Goal: Information Seeking & Learning: Learn about a topic

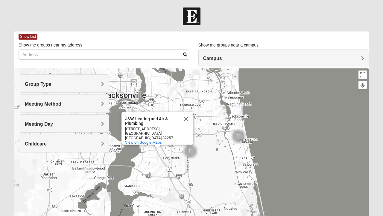
click at [184, 120] on button "Close" at bounding box center [186, 118] width 14 height 14
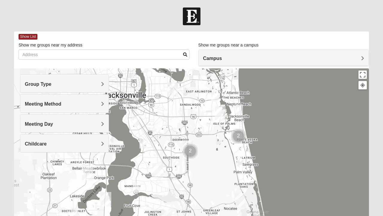
click at [99, 86] on h4 "Group Type" at bounding box center [64, 84] width 79 height 6
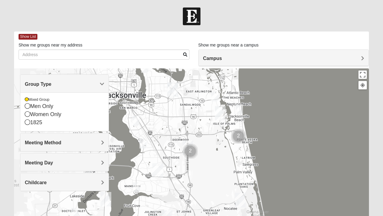
click at [93, 141] on h4 "Meeting Method" at bounding box center [64, 142] width 79 height 6
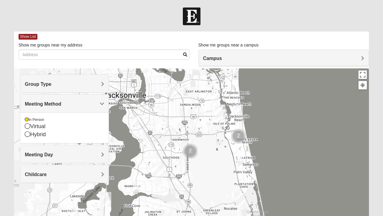
click at [94, 153] on h4 "Meeting Day" at bounding box center [64, 154] width 79 height 6
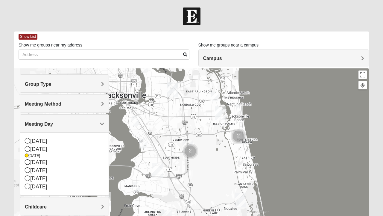
click at [95, 123] on h4 "Meeting Day" at bounding box center [64, 124] width 79 height 6
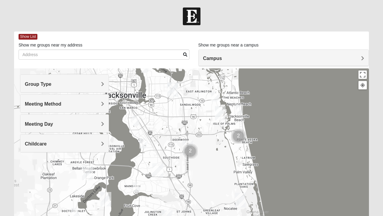
click at [87, 144] on h4 "Childcare" at bounding box center [64, 144] width 79 height 6
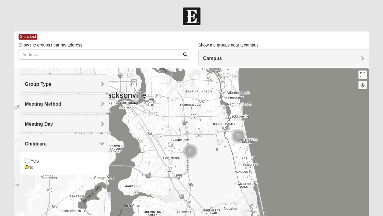
click at [92, 130] on div "Meeting Day" at bounding box center [64, 123] width 88 height 18
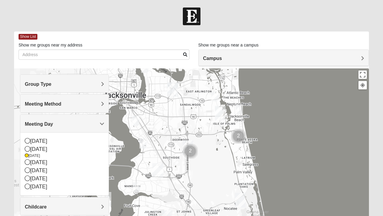
click at [42, 150] on div "[DATE]" at bounding box center [64, 149] width 79 height 8
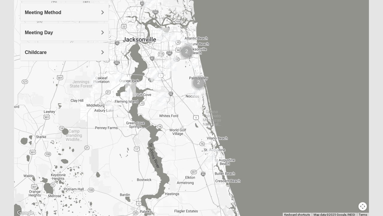
scroll to position [92, 0]
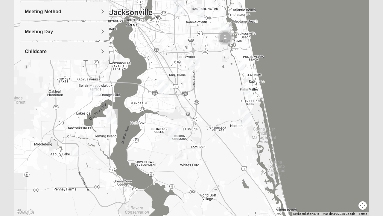
click at [174, 131] on img "St. Johns" at bounding box center [174, 134] width 16 height 19
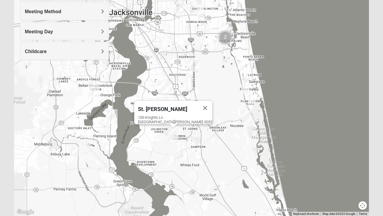
click at [198, 102] on button "Close" at bounding box center [205, 108] width 14 height 14
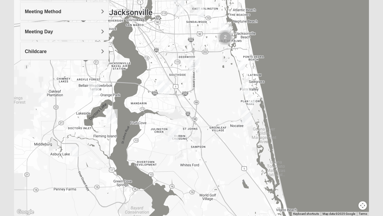
click at [174, 132] on img "St. Johns" at bounding box center [174, 134] width 16 height 19
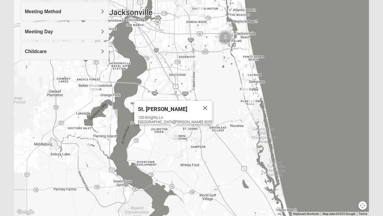
click at [175, 115] on div "100 Knights Ln St Johns, FL 32259-3055" at bounding box center [175, 119] width 75 height 9
click at [163, 106] on span "St. [PERSON_NAME]" at bounding box center [162, 109] width 49 height 6
click at [162, 106] on span "St. [PERSON_NAME]" at bounding box center [162, 109] width 49 height 6
click at [161, 107] on span "St. [PERSON_NAME]" at bounding box center [162, 109] width 49 height 6
click at [160, 107] on span "St. [PERSON_NAME]" at bounding box center [162, 109] width 49 height 6
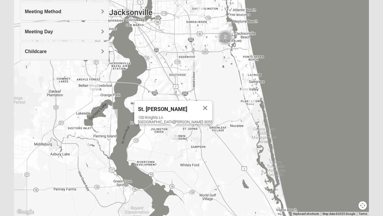
click at [160, 106] on span "St. [PERSON_NAME]" at bounding box center [162, 109] width 49 height 6
click at [161, 106] on span "St. [PERSON_NAME]" at bounding box center [162, 109] width 49 height 6
click at [162, 107] on span "St. [PERSON_NAME]" at bounding box center [162, 109] width 49 height 6
click at [160, 106] on span "St. [PERSON_NAME]" at bounding box center [162, 109] width 49 height 6
click at [227, 40] on div "St. Johns 100 Knights Ln St Johns, FL 32259-3055" at bounding box center [191, 95] width 355 height 239
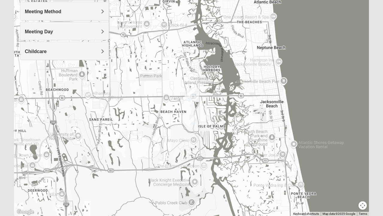
click at [192, 94] on img "San Pablo" at bounding box center [194, 94] width 16 height 19
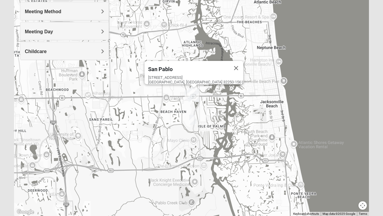
click at [189, 71] on div "San Pablo" at bounding box center [188, 68] width 81 height 14
click at [193, 118] on img "Mixed Irish 32224" at bounding box center [193, 119] width 12 height 15
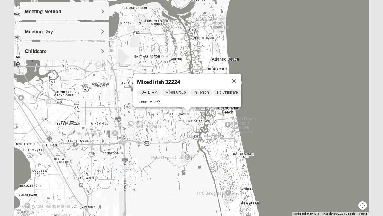
click at [124, 169] on img "Baymeadows" at bounding box center [124, 172] width 16 height 19
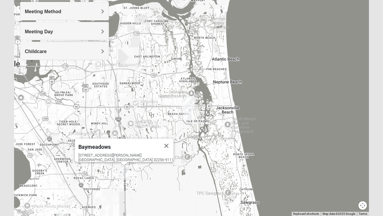
click at [219, 175] on img "Mixed Morales 32082" at bounding box center [219, 174] width 12 height 15
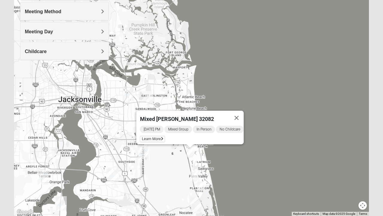
click at [192, 173] on img "Mixed Pate 32082" at bounding box center [194, 176] width 12 height 15
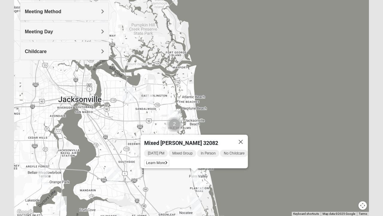
click at [150, 149] on span "Monday PM" at bounding box center [156, 152] width 24 height 7
click at [153, 160] on span "Learn More" at bounding box center [156, 163] width 25 height 6
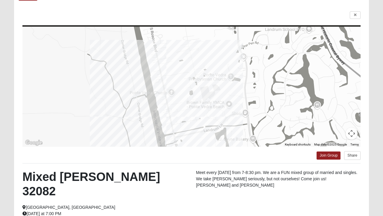
scroll to position [38, 0]
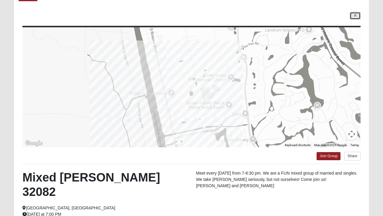
click at [358, 17] on link at bounding box center [355, 15] width 11 height 7
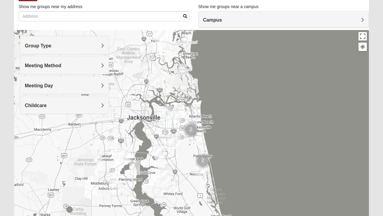
click at [82, 81] on div "Meeting Day" at bounding box center [64, 85] width 88 height 18
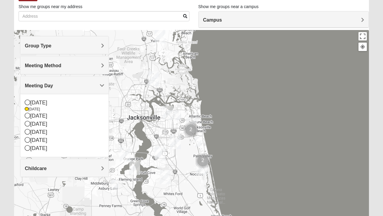
click at [115, 183] on img "Mixed Ingram 32043" at bounding box center [115, 184] width 12 height 15
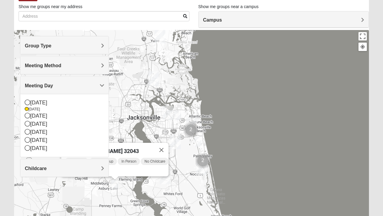
click at [122, 92] on div "Mixed Ingram 32043 Monday PM Mixed Group In Person No Childcare Learn More" at bounding box center [191, 149] width 355 height 239
click at [150, 129] on div "Mixed Ingram 32043 Monday PM Mixed Group In Person No Childcare Learn More" at bounding box center [191, 149] width 355 height 239
click at [53, 189] on div "Mixed Ingram 32043 Monday PM Mixed Group In Person No Childcare Learn More" at bounding box center [191, 149] width 355 height 239
click at [87, 88] on div "Meeting Day" at bounding box center [64, 85] width 88 height 18
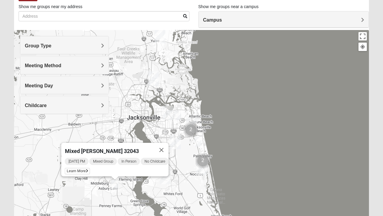
click at [75, 168] on span "Learn More" at bounding box center [77, 171] width 25 height 6
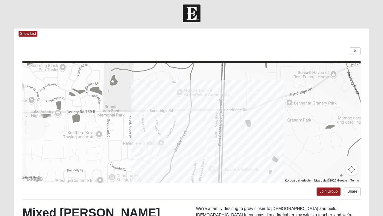
scroll to position [0, 0]
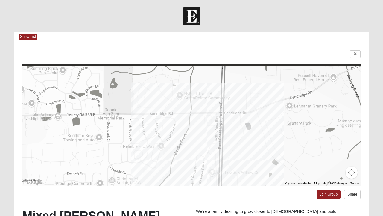
click at [344, 55] on div at bounding box center [191, 54] width 338 height 8
click at [352, 56] on link at bounding box center [355, 53] width 11 height 7
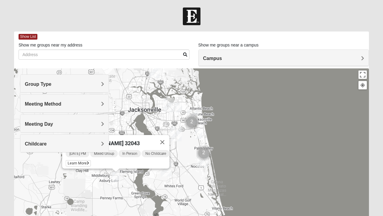
click at [178, 105] on img "Mixed Bell-Higgins 32246" at bounding box center [179, 107] width 12 height 15
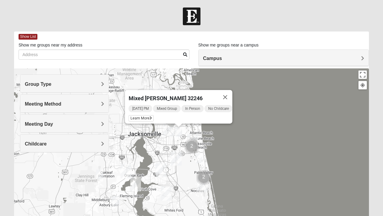
click at [139, 115] on span "Learn More" at bounding box center [141, 118] width 25 height 6
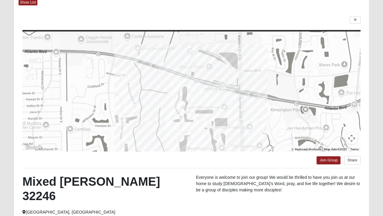
scroll to position [28, 0]
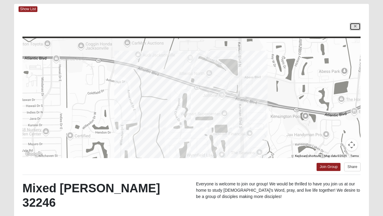
click at [351, 27] on link at bounding box center [355, 26] width 11 height 7
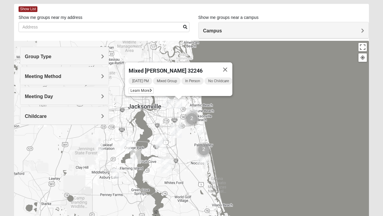
click at [198, 131] on img "Mixed Morales 32082" at bounding box center [199, 130] width 12 height 15
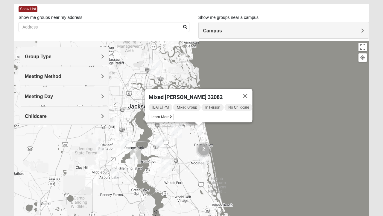
click at [161, 114] on span "Learn More" at bounding box center [161, 117] width 25 height 6
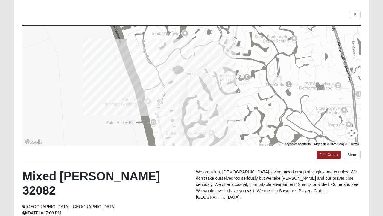
scroll to position [40, 0]
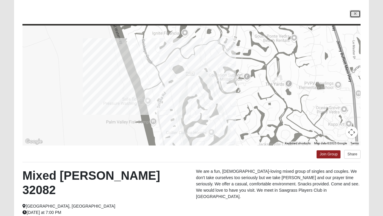
click at [358, 13] on link at bounding box center [355, 13] width 11 height 7
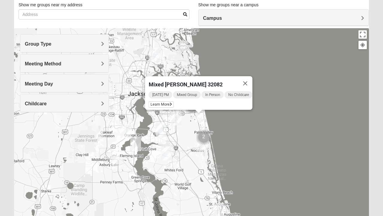
click at [79, 68] on div "Meeting Method" at bounding box center [64, 63] width 88 height 18
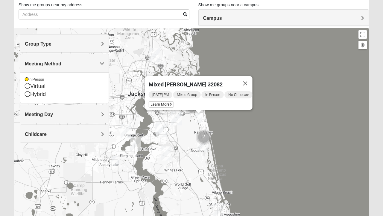
click at [79, 61] on h4 "Meeting Method" at bounding box center [64, 64] width 79 height 6
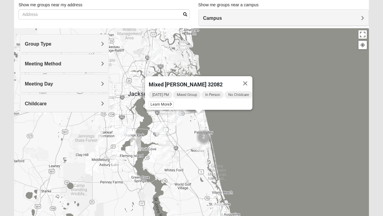
click at [64, 86] on div "Meeting Day" at bounding box center [64, 83] width 88 height 18
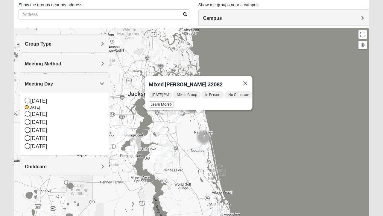
click at [38, 116] on div "[DATE]" at bounding box center [64, 114] width 79 height 8
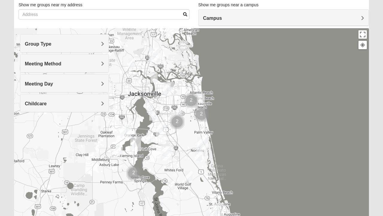
click at [148, 138] on img "Mixed VonNieda 32223" at bounding box center [150, 137] width 12 height 15
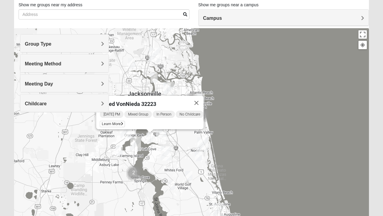
click at [108, 121] on span "Learn More" at bounding box center [112, 124] width 25 height 6
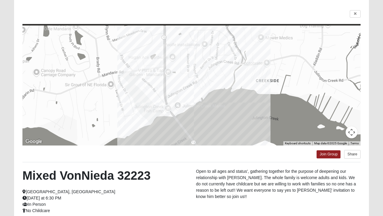
click at [353, 31] on div at bounding box center [191, 85] width 338 height 120
click at [351, 13] on link at bounding box center [355, 13] width 11 height 7
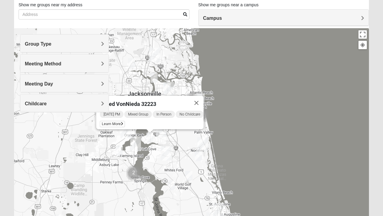
click at [185, 176] on img "Mixed Owen/Monk 32095" at bounding box center [189, 175] width 12 height 15
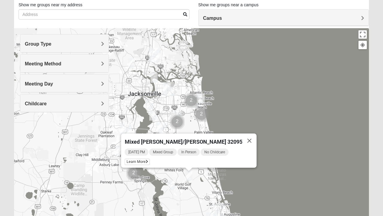
click at [148, 160] on span "Learn More" at bounding box center [137, 161] width 25 height 6
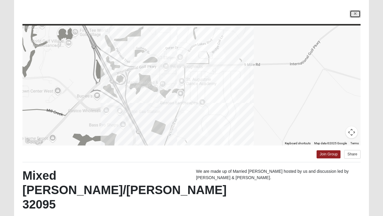
click at [356, 17] on link at bounding box center [355, 13] width 11 height 7
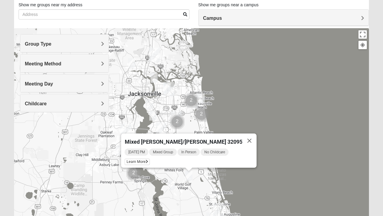
click at [203, 97] on img "Mixed Holowicki 32233" at bounding box center [201, 98] width 12 height 15
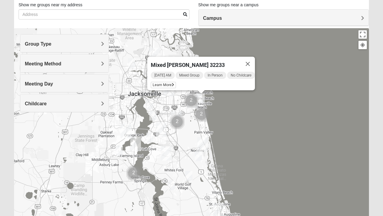
click at [159, 82] on span "Learn More" at bounding box center [163, 85] width 25 height 6
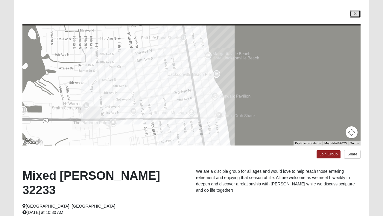
click at [359, 13] on link at bounding box center [355, 13] width 11 height 7
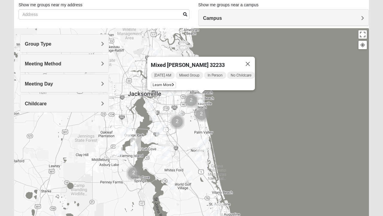
click at [150, 116] on img "Mixed Roulette 32217" at bounding box center [153, 115] width 12 height 15
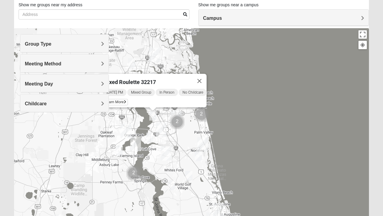
click at [116, 99] on span "Learn More" at bounding box center [115, 102] width 25 height 6
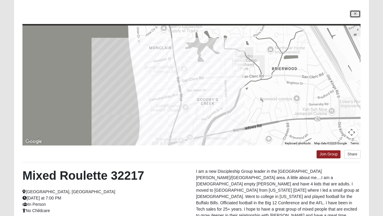
click at [353, 13] on link at bounding box center [355, 13] width 11 height 7
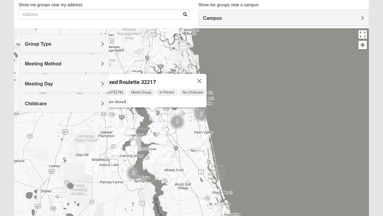
click at [119, 149] on img "Mixed Atwood 32068" at bounding box center [119, 150] width 12 height 15
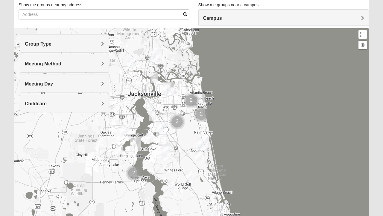
click at [151, 102] on img "Mixed Brown 32207" at bounding box center [150, 104] width 12 height 15
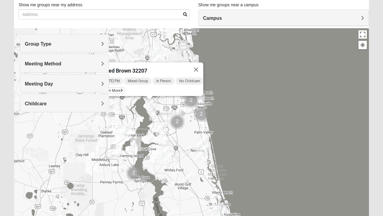
click at [114, 87] on span "Learn More" at bounding box center [112, 90] width 25 height 6
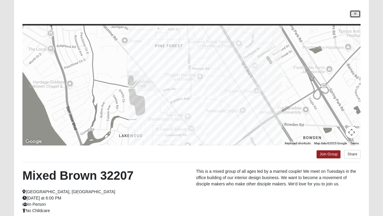
click at [355, 13] on icon at bounding box center [355, 14] width 2 height 4
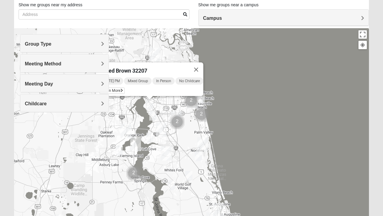
click at [119, 151] on img "Mixed Atwood 32068" at bounding box center [119, 150] width 12 height 15
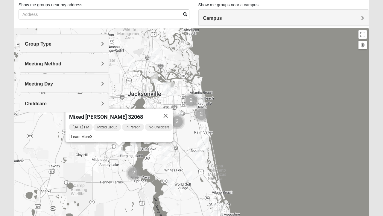
click at [74, 135] on span "Learn More" at bounding box center [81, 137] width 25 height 6
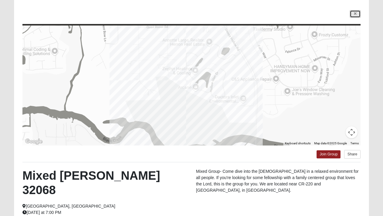
click at [350, 13] on link at bounding box center [355, 13] width 11 height 7
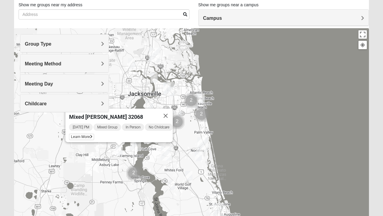
click at [171, 186] on img "Mixed Kruse 32092" at bounding box center [172, 185] width 12 height 15
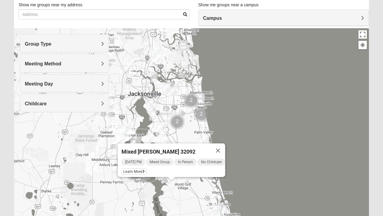
click at [222, 148] on button "Close" at bounding box center [218, 150] width 14 height 14
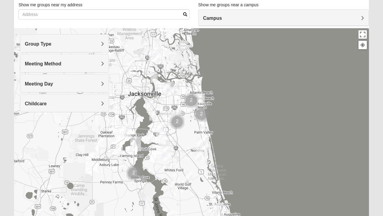
click at [148, 136] on img "Mixed VonNieda 32223" at bounding box center [150, 137] width 12 height 15
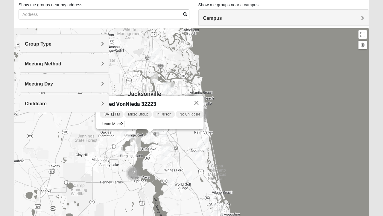
click at [110, 121] on span "Learn More" at bounding box center [112, 124] width 25 height 6
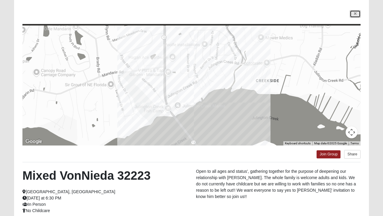
click at [357, 11] on link at bounding box center [355, 13] width 11 height 7
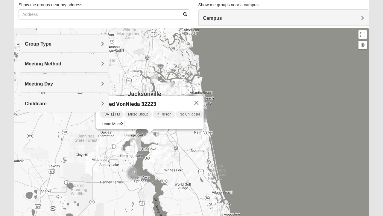
click at [156, 75] on img "Mixed Walker 32277" at bounding box center [154, 77] width 12 height 15
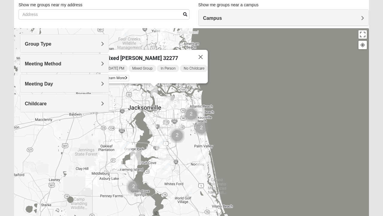
click at [119, 75] on span "Learn More" at bounding box center [116, 78] width 25 height 6
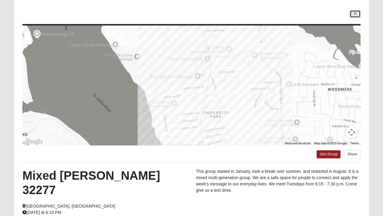
click at [354, 16] on link at bounding box center [355, 13] width 11 height 7
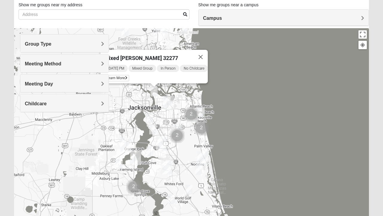
click at [202, 53] on button "Close" at bounding box center [201, 57] width 14 height 14
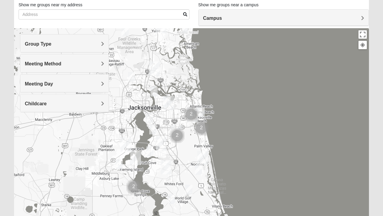
click at [131, 75] on img "Mixed Turner 32218" at bounding box center [132, 76] width 12 height 15
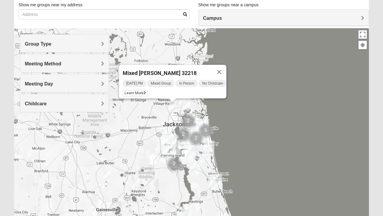
click at [205, 151] on img "Ponte Vedra" at bounding box center [209, 147] width 16 height 19
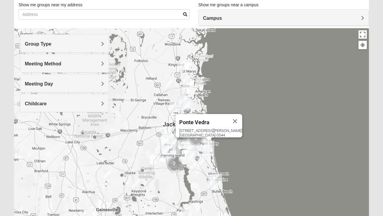
click at [202, 163] on img "Mixed Owen/Monk 32095" at bounding box center [201, 162] width 12 height 15
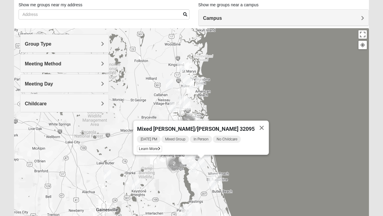
click at [191, 166] on img "Mixed Kruse 32092" at bounding box center [192, 167] width 12 height 15
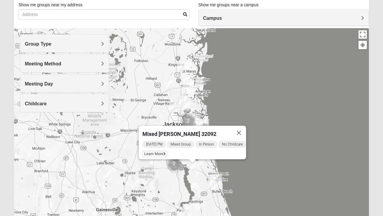
click at [242, 131] on button "Close" at bounding box center [239, 132] width 14 height 14
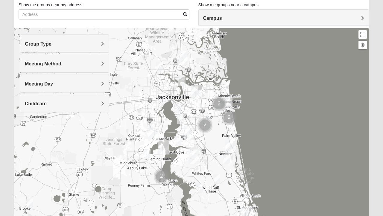
click at [178, 141] on img "Mixed VonNieda 32223" at bounding box center [178, 140] width 12 height 15
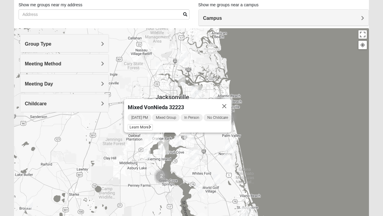
click at [227, 105] on button "Close" at bounding box center [224, 106] width 14 height 14
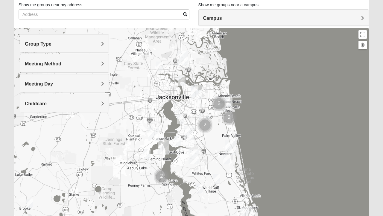
click at [181, 120] on img "Mixed Roulette 32217" at bounding box center [181, 118] width 12 height 15
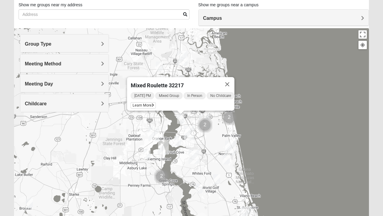
click at [231, 81] on button "Close" at bounding box center [227, 84] width 14 height 14
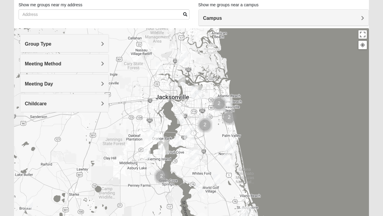
click at [177, 107] on img "Mixed Brown 32207" at bounding box center [178, 107] width 12 height 15
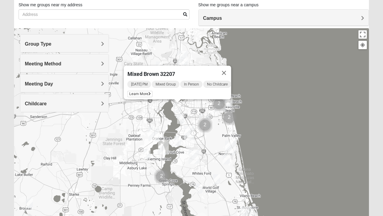
click at [227, 71] on button "Close" at bounding box center [224, 73] width 14 height 14
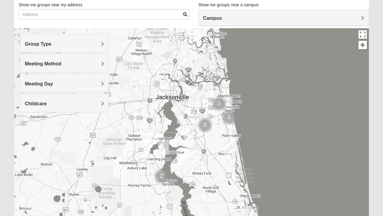
click at [228, 102] on img "Cluster of 2 groups" at bounding box center [219, 104] width 20 height 20
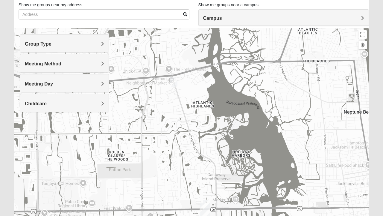
click at [174, 82] on img "Mixed Luehring 32224" at bounding box center [174, 82] width 12 height 15
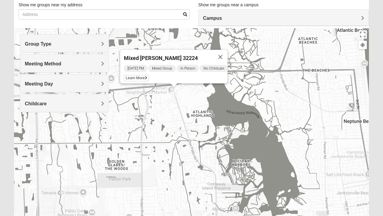
click at [222, 56] on button "Close" at bounding box center [220, 57] width 14 height 14
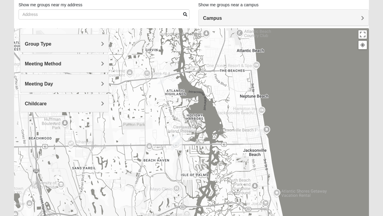
click at [258, 128] on img "Mixed Holowicki 32233" at bounding box center [259, 131] width 12 height 15
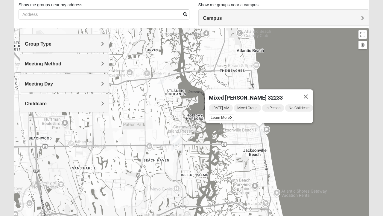
click at [217, 115] on span "Learn More" at bounding box center [221, 117] width 25 height 6
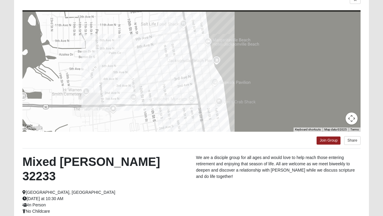
scroll to position [53, 0]
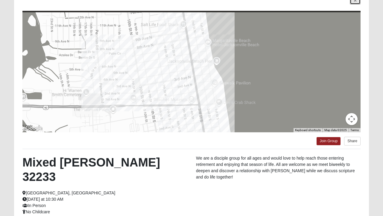
click at [351, 3] on link at bounding box center [355, 0] width 11 height 7
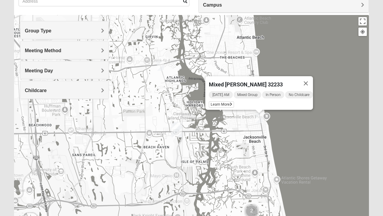
click at [310, 80] on button "Close" at bounding box center [306, 83] width 14 height 14
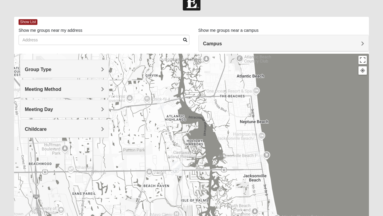
scroll to position [0, 0]
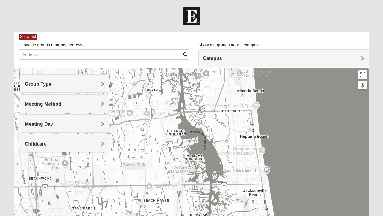
click at [193, 15] on img at bounding box center [192, 16] width 18 height 18
click at [194, 15] on img at bounding box center [192, 16] width 18 height 18
click at [194, 17] on img at bounding box center [192, 16] width 18 height 18
click at [191, 18] on img at bounding box center [192, 16] width 18 height 18
click at [191, 19] on img at bounding box center [192, 16] width 18 height 18
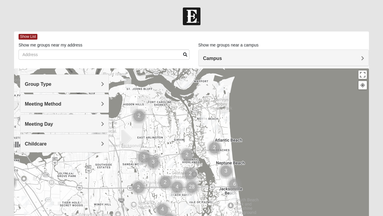
click at [85, 77] on div "Group Type" at bounding box center [64, 84] width 88 height 18
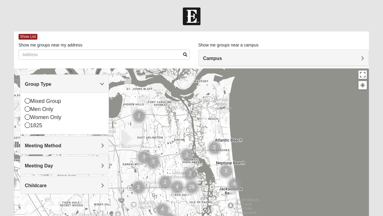
click at [51, 82] on span "Group Type" at bounding box center [38, 83] width 27 height 5
